Goal: Navigation & Orientation: Find specific page/section

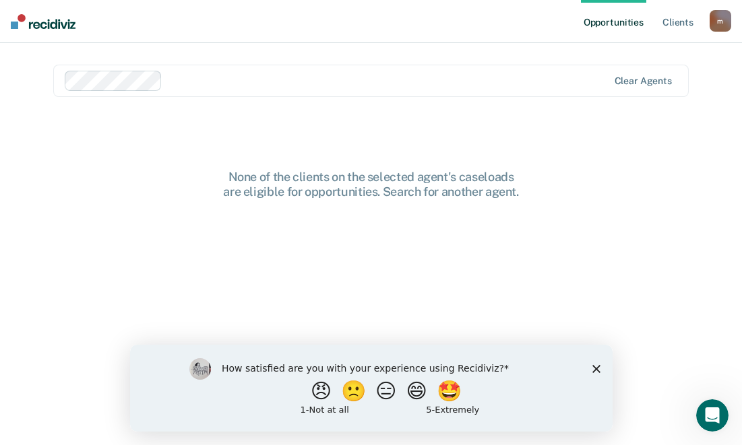
click at [594, 369] on polygon "Close survey" at bounding box center [596, 368] width 8 height 8
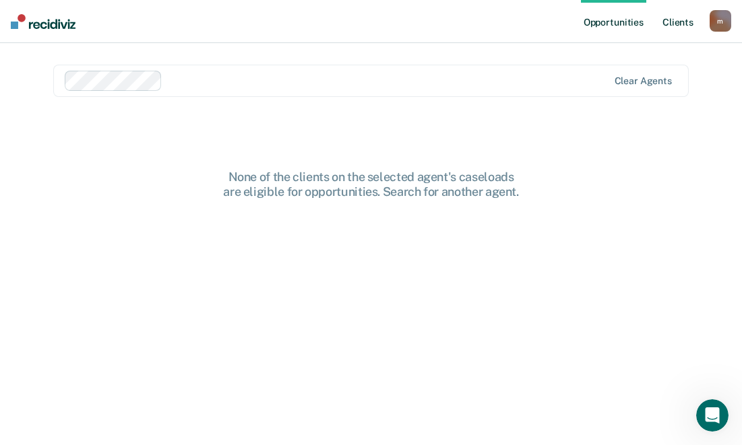
click at [679, 23] on link "Client s" at bounding box center [678, 21] width 36 height 43
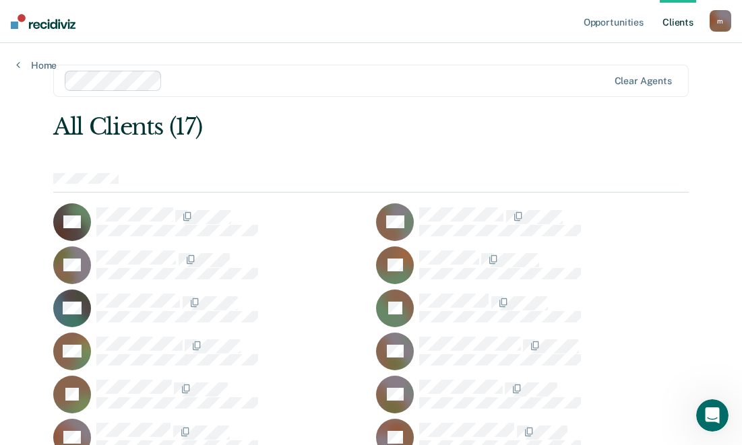
click at [71, 208] on icon at bounding box center [88, 220] width 51 height 59
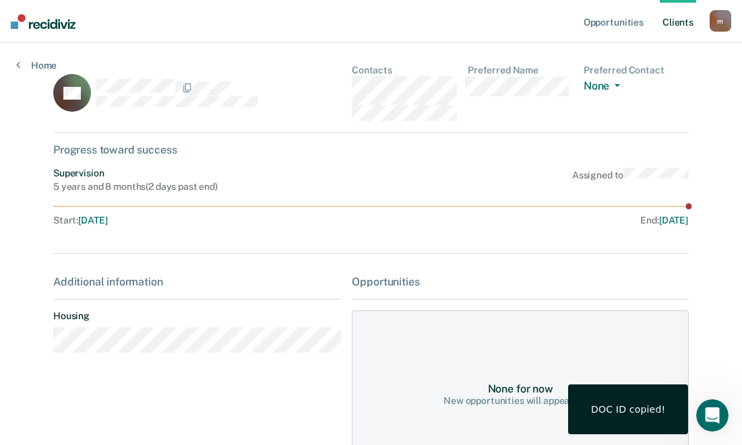
click at [454, 159] on div "DA Contacts Preferred Name Preferred Contact None Call Text Email None Progress…" at bounding box center [370, 280] width 635 height 430
click at [712, 411] on icon "Open Intercom Messenger" at bounding box center [710, 414] width 22 height 22
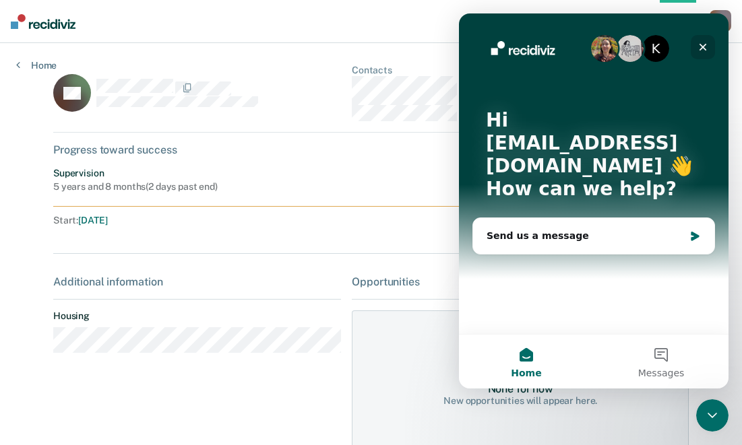
click at [701, 48] on icon "Close" at bounding box center [702, 47] width 7 height 7
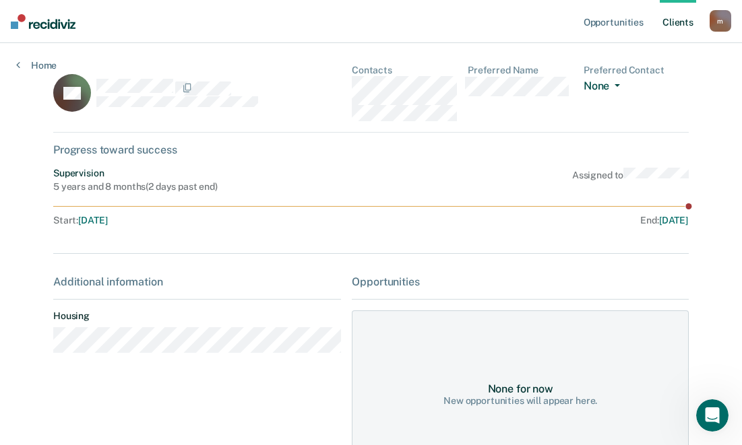
click at [621, 82] on button "None" at bounding box center [604, 86] width 42 height 15
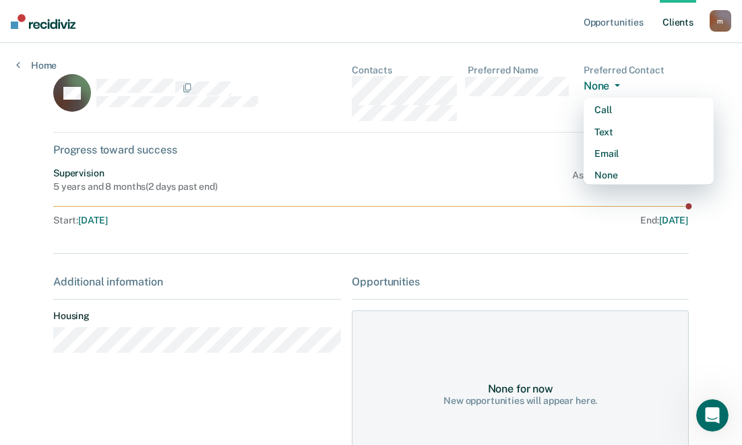
click at [621, 82] on button "None" at bounding box center [604, 86] width 42 height 15
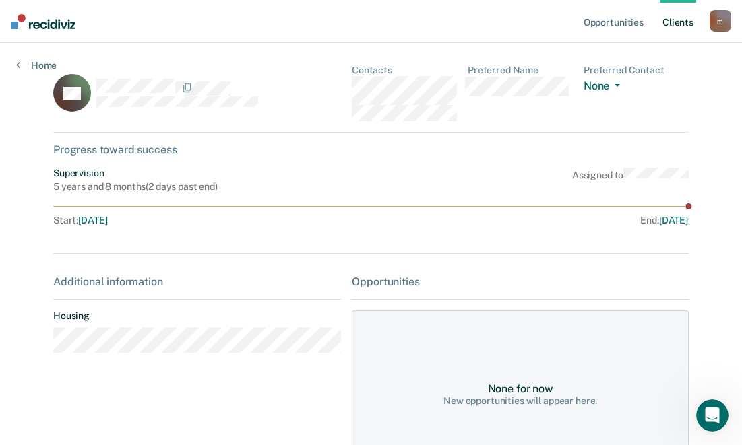
click at [674, 24] on link "Client s" at bounding box center [678, 21] width 36 height 43
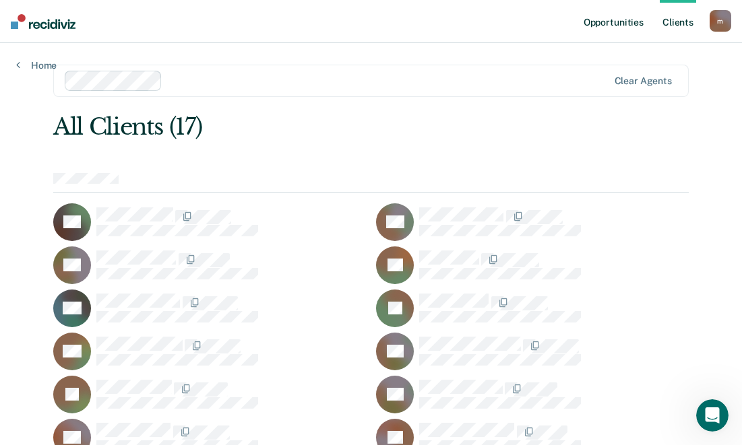
click at [614, 24] on link "Opportunities" at bounding box center [613, 21] width 65 height 43
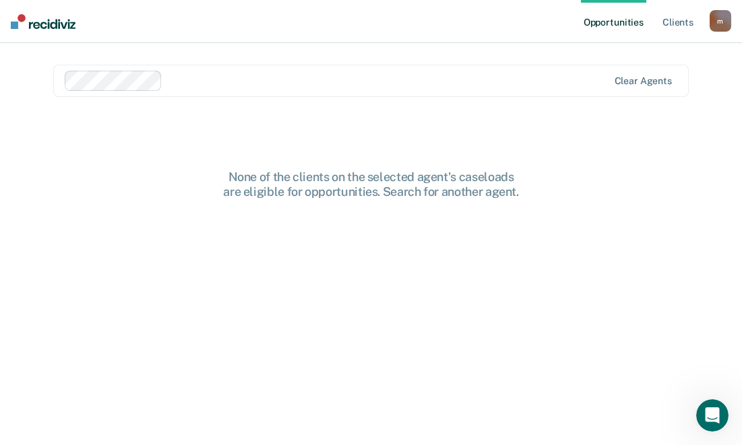
click at [283, 15] on nav "Opportunities Client s [EMAIL_ADDRESS][DOMAIN_NAME] m Profile How it works Log …" at bounding box center [371, 21] width 742 height 43
click at [442, 27] on nav "Opportunities Client s [EMAIL_ADDRESS][DOMAIN_NAME] m Profile How it works Log …" at bounding box center [371, 21] width 742 height 43
click at [674, 24] on link "Client s" at bounding box center [678, 21] width 36 height 43
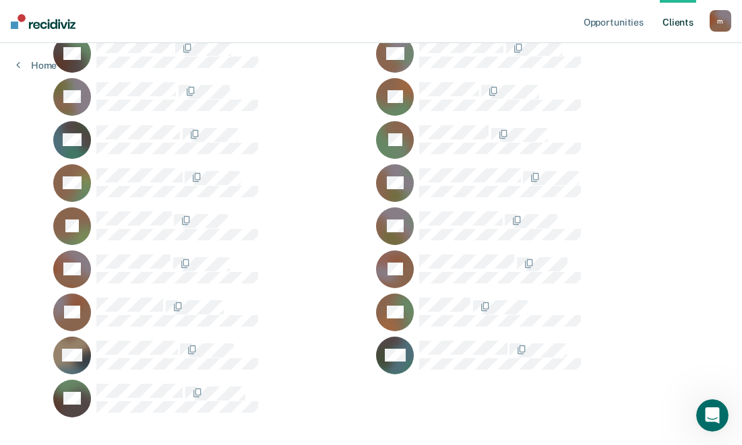
scroll to position [193, 0]
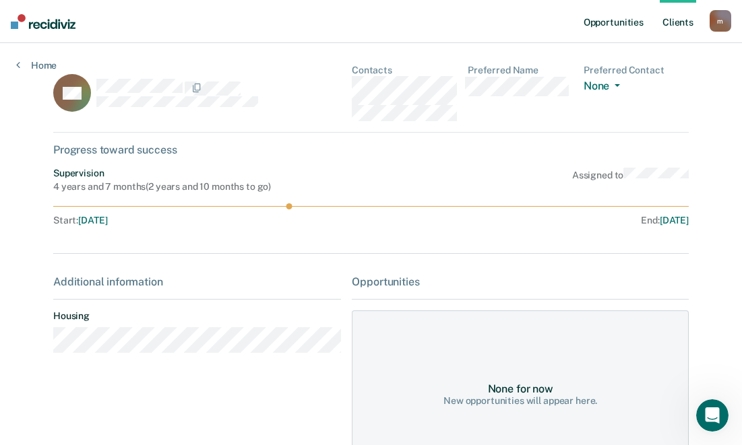
click at [619, 24] on link "Opportunities" at bounding box center [613, 21] width 65 height 43
